Goal: Obtain resource: Download file/media

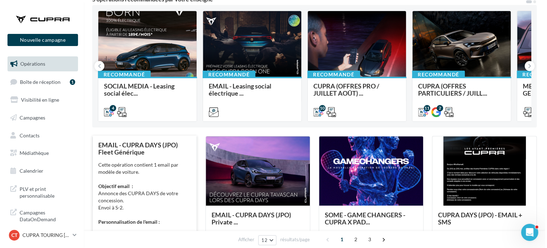
scroll to position [107, 0]
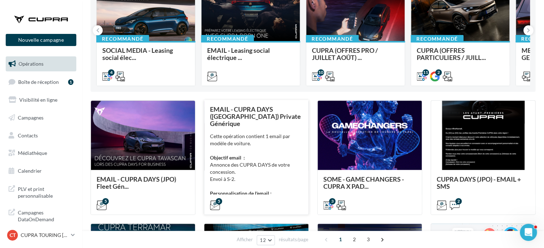
click at [251, 154] on div "Cette opération contient 1 email par modèle de voiture. Objectif email : Annonc…" at bounding box center [256, 164] width 93 height 64
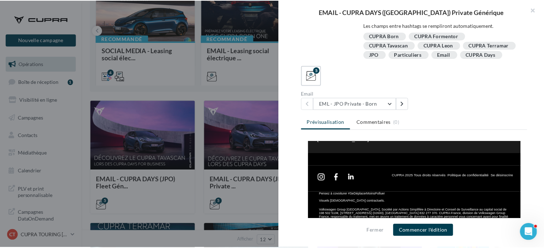
scroll to position [280, 0]
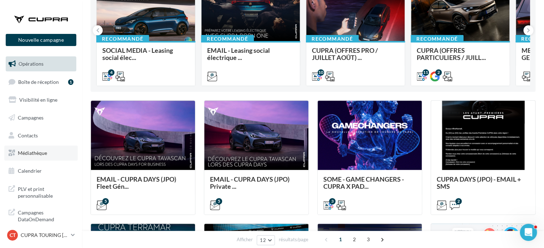
click at [42, 154] on span "Médiathèque" at bounding box center [32, 153] width 29 height 6
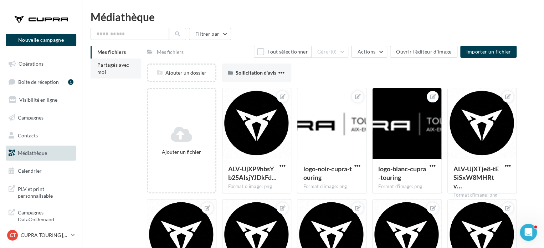
click at [98, 69] on span "Partagés avec moi" at bounding box center [113, 68] width 32 height 13
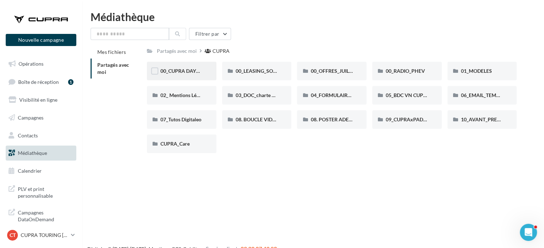
click at [193, 75] on div "00_CUPRA DAYS (JPO)" at bounding box center [181, 71] width 69 height 19
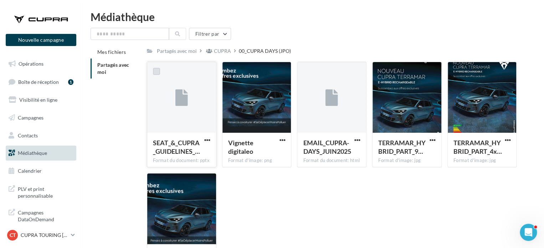
click at [157, 72] on label at bounding box center [156, 71] width 7 height 7
click at [155, 71] on icon at bounding box center [156, 71] width 5 height 5
click at [306, 72] on label at bounding box center [306, 71] width 7 height 7
click at [358, 141] on span "button" at bounding box center [357, 140] width 6 height 6
click at [340, 153] on button "Télécharger" at bounding box center [325, 154] width 71 height 19
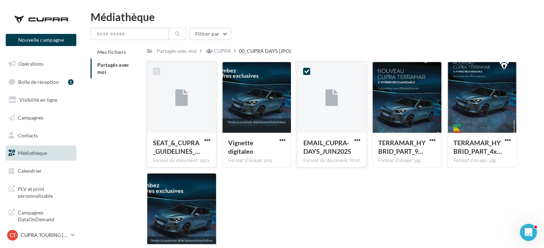
click at [461, 218] on div "SEAT_&_CUPRA_GUIDELINES_… Format du document: pptx SEAT_&_CUPRA_GUIDELINES_JPO_…" at bounding box center [334, 173] width 375 height 222
click at [174, 92] on div at bounding box center [181, 97] width 69 height 71
click at [234, 72] on label at bounding box center [231, 71] width 7 height 7
click at [308, 74] on label at bounding box center [306, 71] width 7 height 7
click at [309, 75] on div at bounding box center [306, 71] width 7 height 7
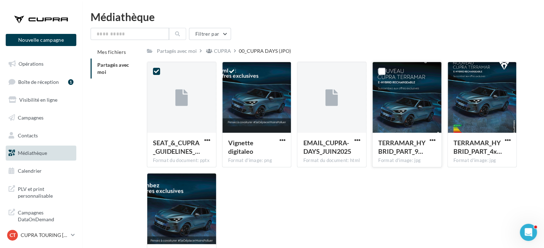
click at [390, 68] on div at bounding box center [406, 97] width 69 height 71
click at [474, 70] on div at bounding box center [481, 97] width 69 height 71
click at [189, 189] on div at bounding box center [181, 208] width 69 height 71
click at [508, 140] on span "button" at bounding box center [507, 140] width 6 height 6
click at [489, 155] on button "Télécharger" at bounding box center [475, 154] width 71 height 19
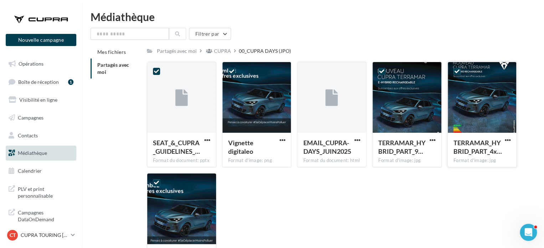
click at [296, 193] on div "SEAT_&_CUPRA_GUIDELINES_… Format du document: pptx 5 SEAT_&_CUPRA_GUIDELINES_JP…" at bounding box center [334, 173] width 375 height 222
click at [102, 63] on span "Partagés avec moi" at bounding box center [113, 68] width 32 height 13
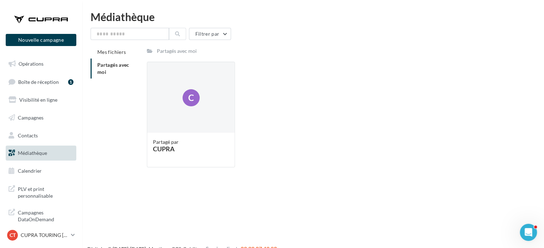
click at [101, 63] on span "Partagés avec moi" at bounding box center [113, 68] width 32 height 13
click at [184, 146] on div "CUPRA" at bounding box center [191, 148] width 76 height 6
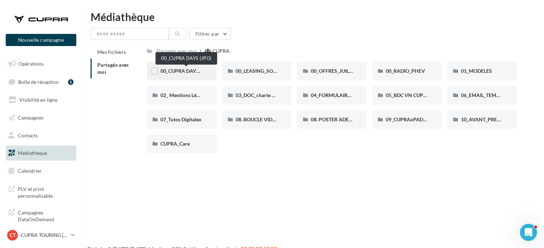
click at [165, 69] on span "00_CUPRA DAYS (JPO)" at bounding box center [186, 71] width 52 height 6
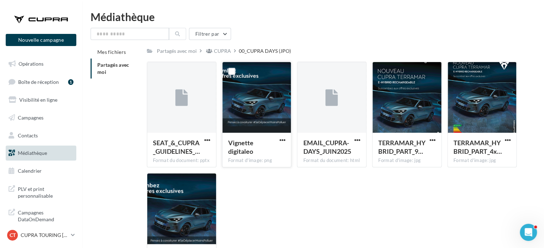
click at [260, 101] on div at bounding box center [256, 97] width 69 height 71
click at [278, 139] on button "button" at bounding box center [281, 140] width 9 height 7
click at [354, 139] on button "button" at bounding box center [357, 140] width 9 height 7
click at [331, 152] on button "Télécharger" at bounding box center [325, 154] width 71 height 19
click at [221, 51] on div "CUPRA" at bounding box center [222, 50] width 17 height 7
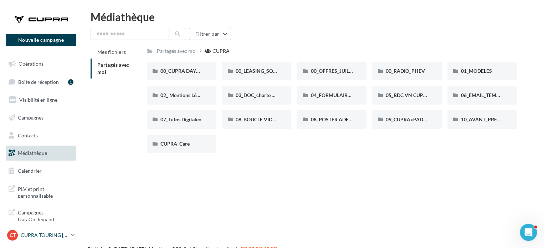
click at [67, 236] on p "CUPRA TOURING [GEOGRAPHIC_DATA]" at bounding box center [44, 234] width 47 height 7
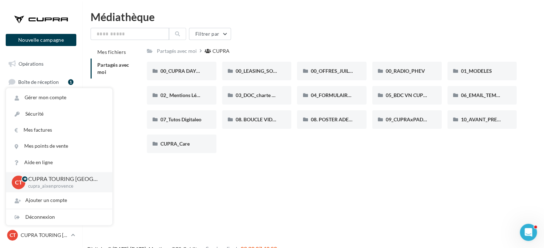
click at [171, 193] on div "Nouvelle campagne Nouvelle campagne Opérations Boîte de réception 1 Visibilité …" at bounding box center [272, 135] width 544 height 248
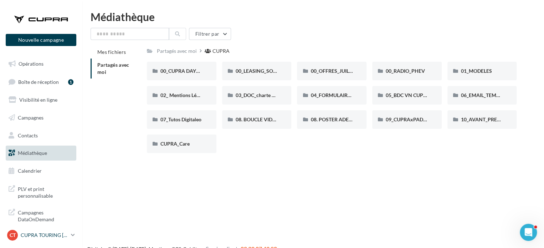
click at [66, 233] on p "CUPRA TOURING [GEOGRAPHIC_DATA]" at bounding box center [44, 234] width 47 height 7
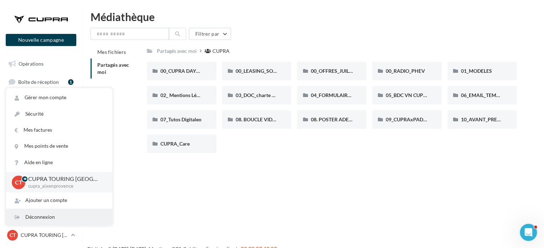
click at [63, 217] on div "Déconnexion" at bounding box center [59, 217] width 106 height 16
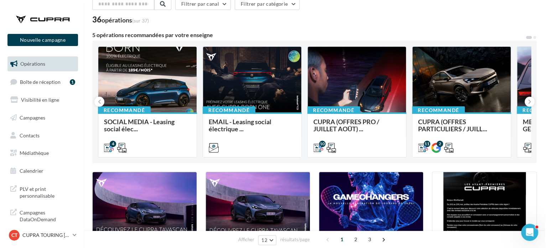
scroll to position [107, 0]
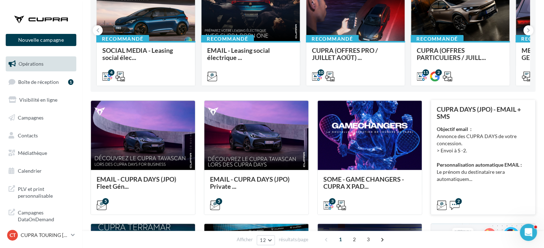
click at [500, 166] on strong "Personnalisation automatique EMAIL :" at bounding box center [478, 164] width 85 height 6
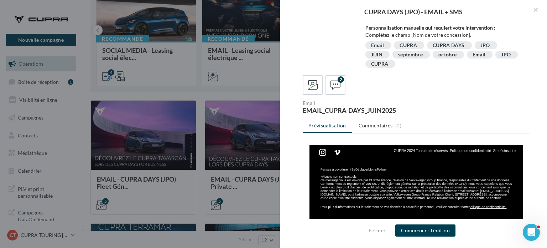
scroll to position [151, 0]
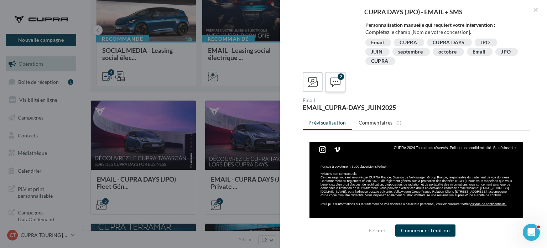
click at [337, 78] on icon at bounding box center [336, 82] width 10 height 10
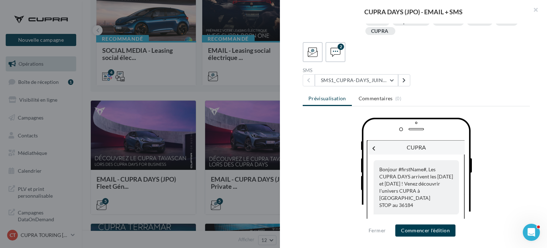
scroll to position [158, 0]
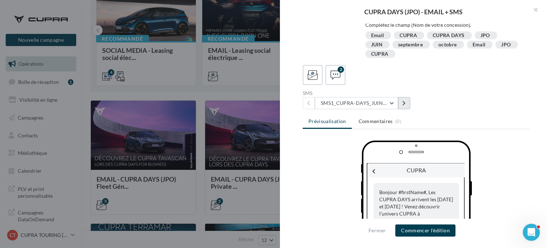
click at [407, 100] on button at bounding box center [404, 103] width 12 height 12
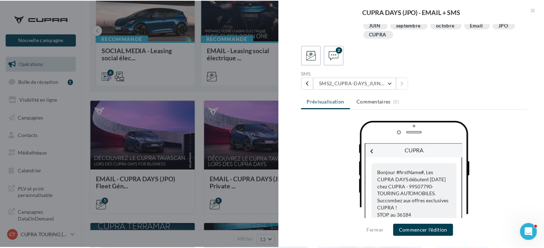
scroll to position [194, 0]
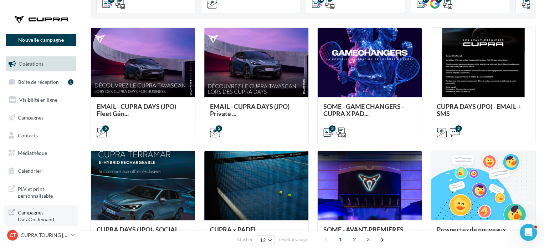
scroll to position [178, 0]
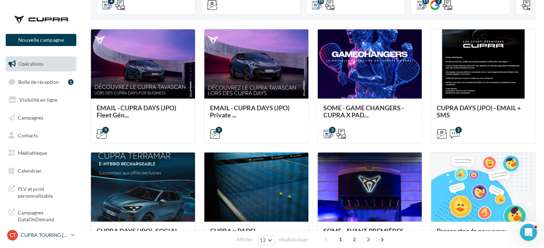
click at [63, 235] on p "CUPRA TOURING [GEOGRAPHIC_DATA]" at bounding box center [44, 234] width 47 height 7
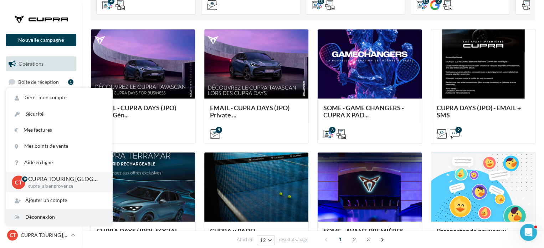
click at [61, 215] on div "Déconnexion" at bounding box center [59, 217] width 106 height 16
